Goal: Information Seeking & Learning: Understand process/instructions

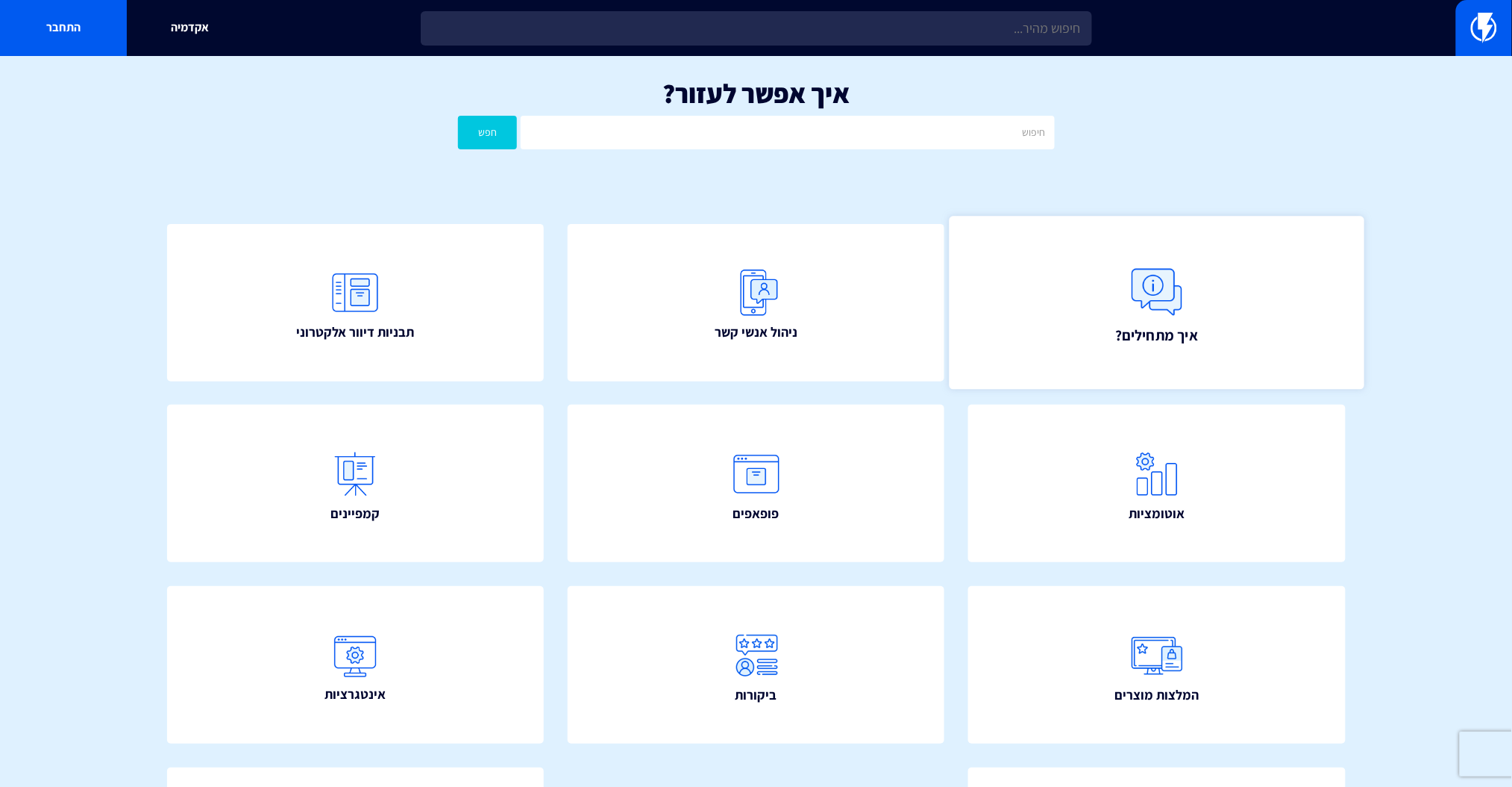
click at [1222, 293] on link "איך מתחילים?" at bounding box center [1157, 302] width 414 height 173
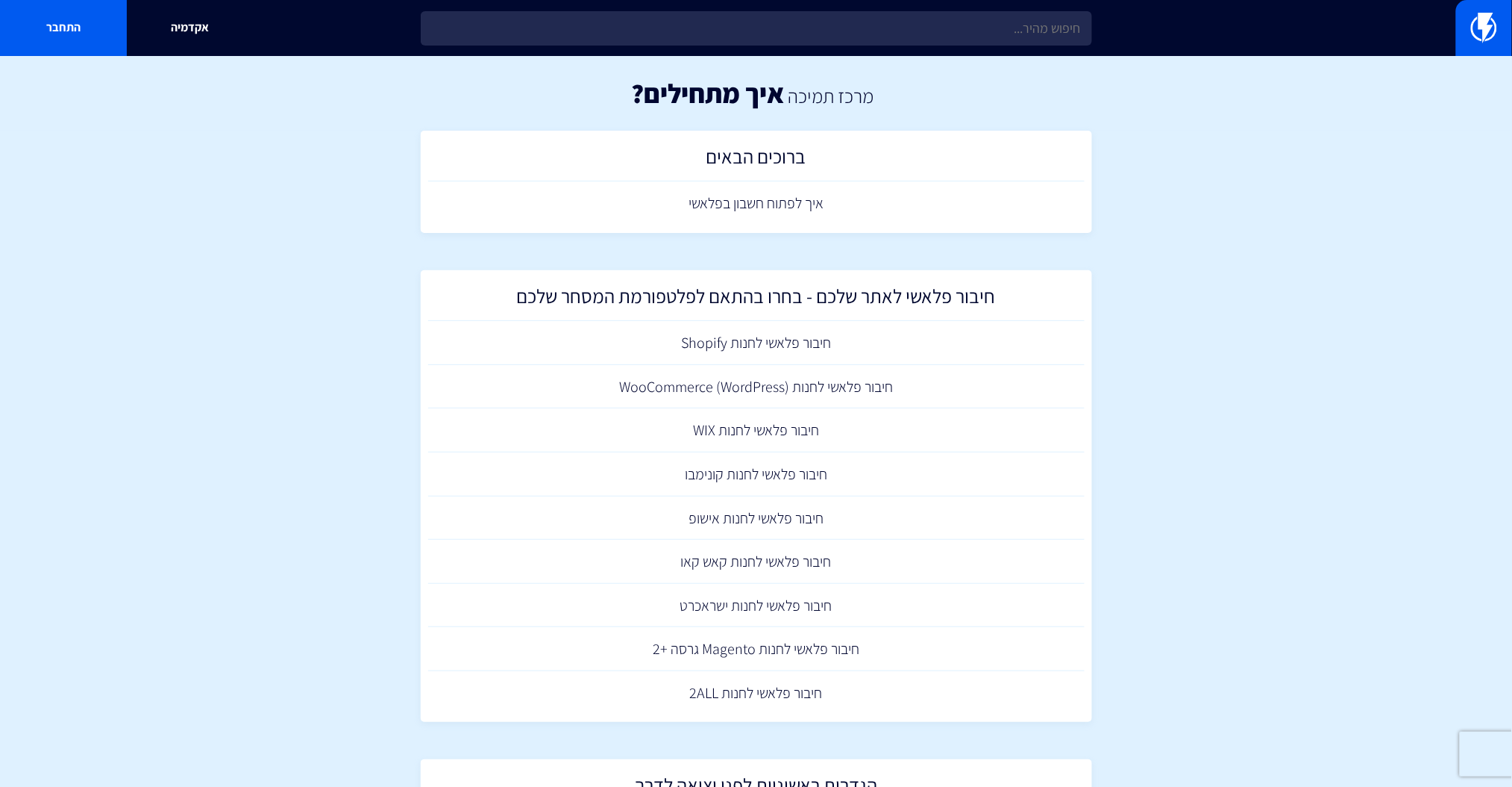
click at [1429, 285] on section "מרכז תמיכה איך מתחילים? ברוכים הבאים איך לפתוח חשבון בפלאשי חיבור פלאשי לאתר של…" at bounding box center [756, 744] width 1512 height 1376
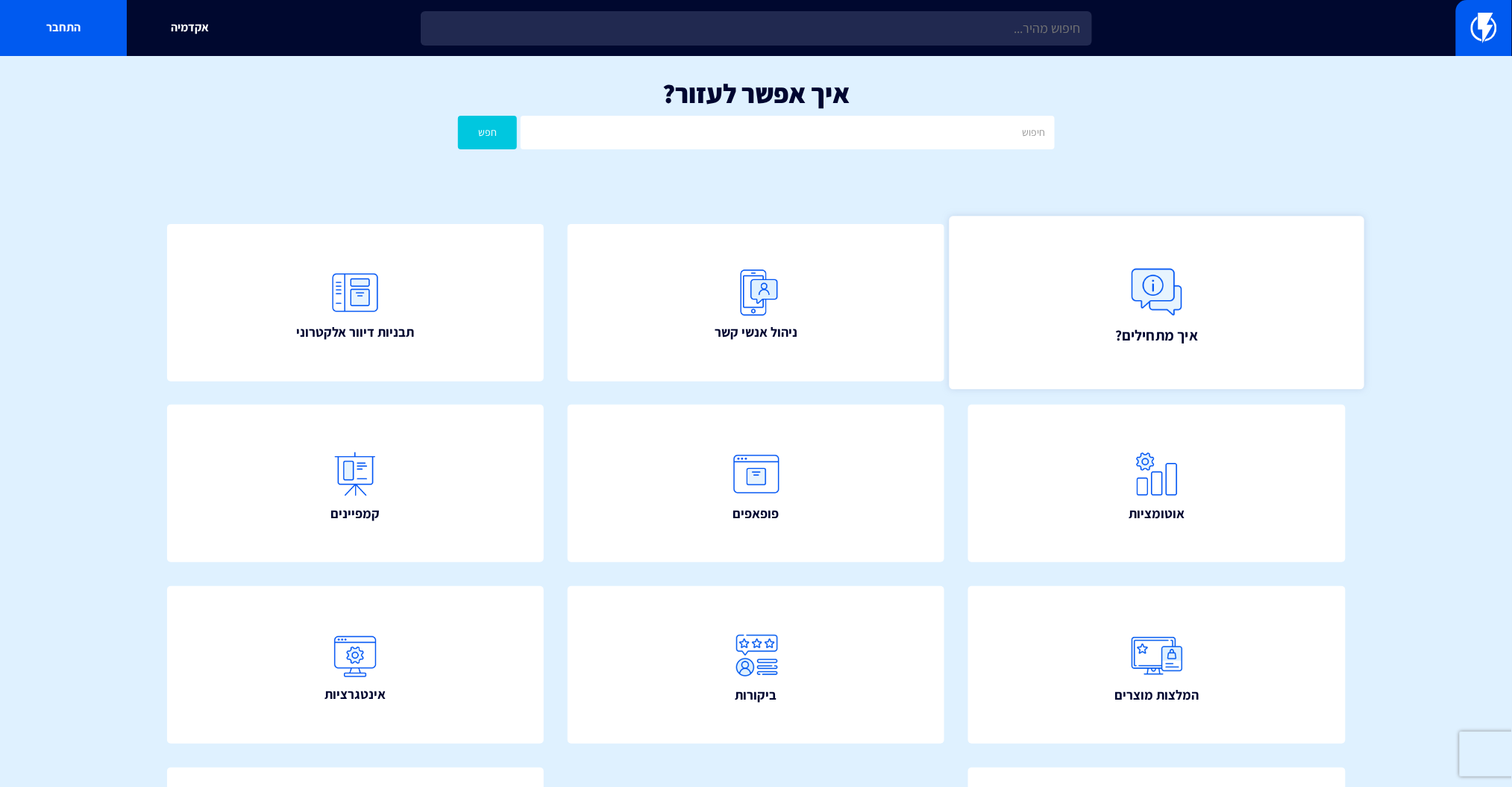
click at [1203, 286] on link "איך מתחילים?" at bounding box center [1157, 302] width 414 height 173
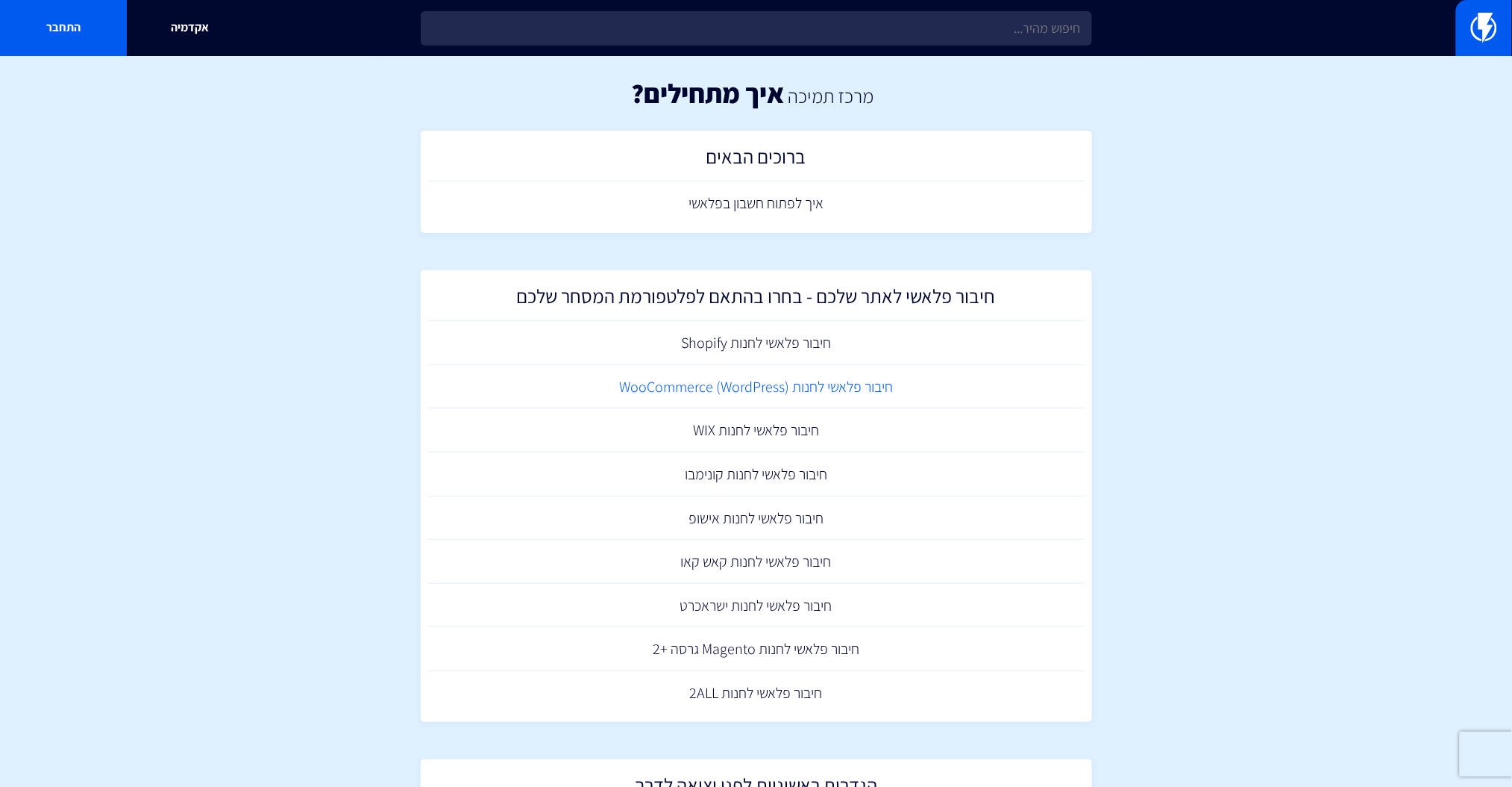
click at [750, 390] on link "חיבור פלאשי לחנות (WooCommerce (WordPress" at bounding box center [756, 386] width 657 height 44
